Goal: Information Seeking & Learning: Check status

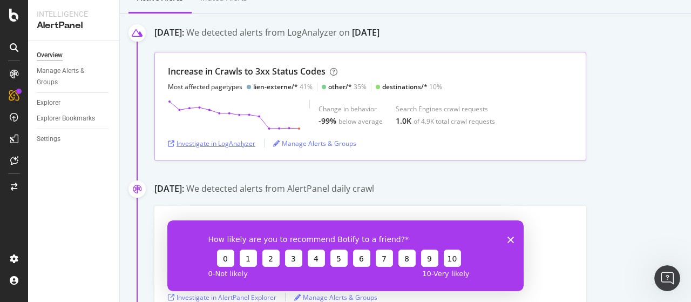
scroll to position [270, 0]
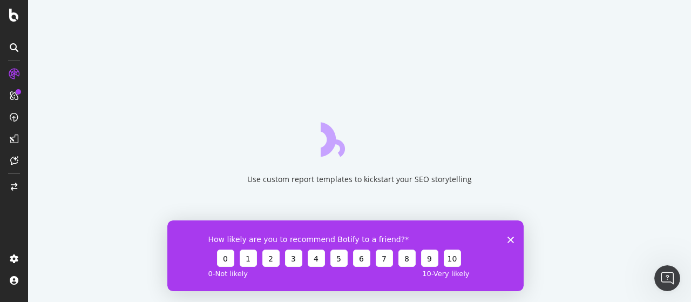
click at [515, 234] on div "How likely are you to recommend Botify to a friend? 0 1 2 3 4 5 6 7 8 9 10 0 - …" at bounding box center [345, 255] width 356 height 71
click at [513, 237] on polygon "Fermer l'enquête" at bounding box center [511, 239] width 6 height 6
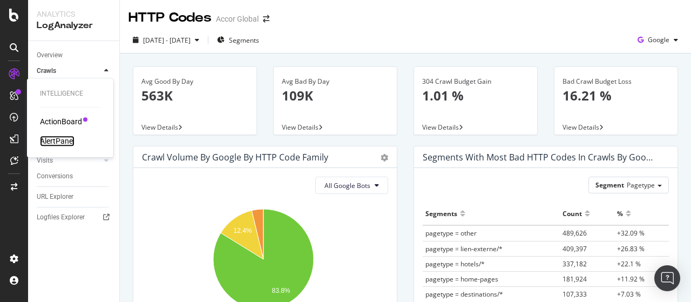
click at [61, 140] on div "AlertPanel" at bounding box center [57, 141] width 35 height 11
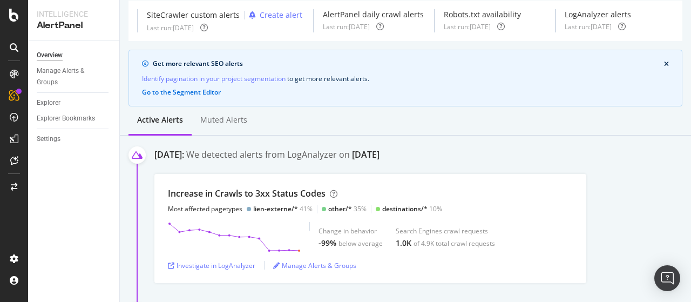
scroll to position [108, 0]
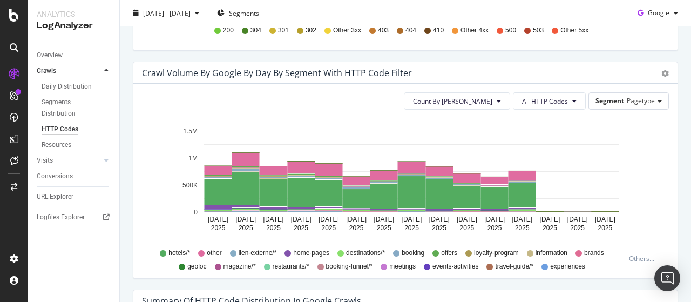
scroll to position [432, 0]
